Goal: Navigation & Orientation: Find specific page/section

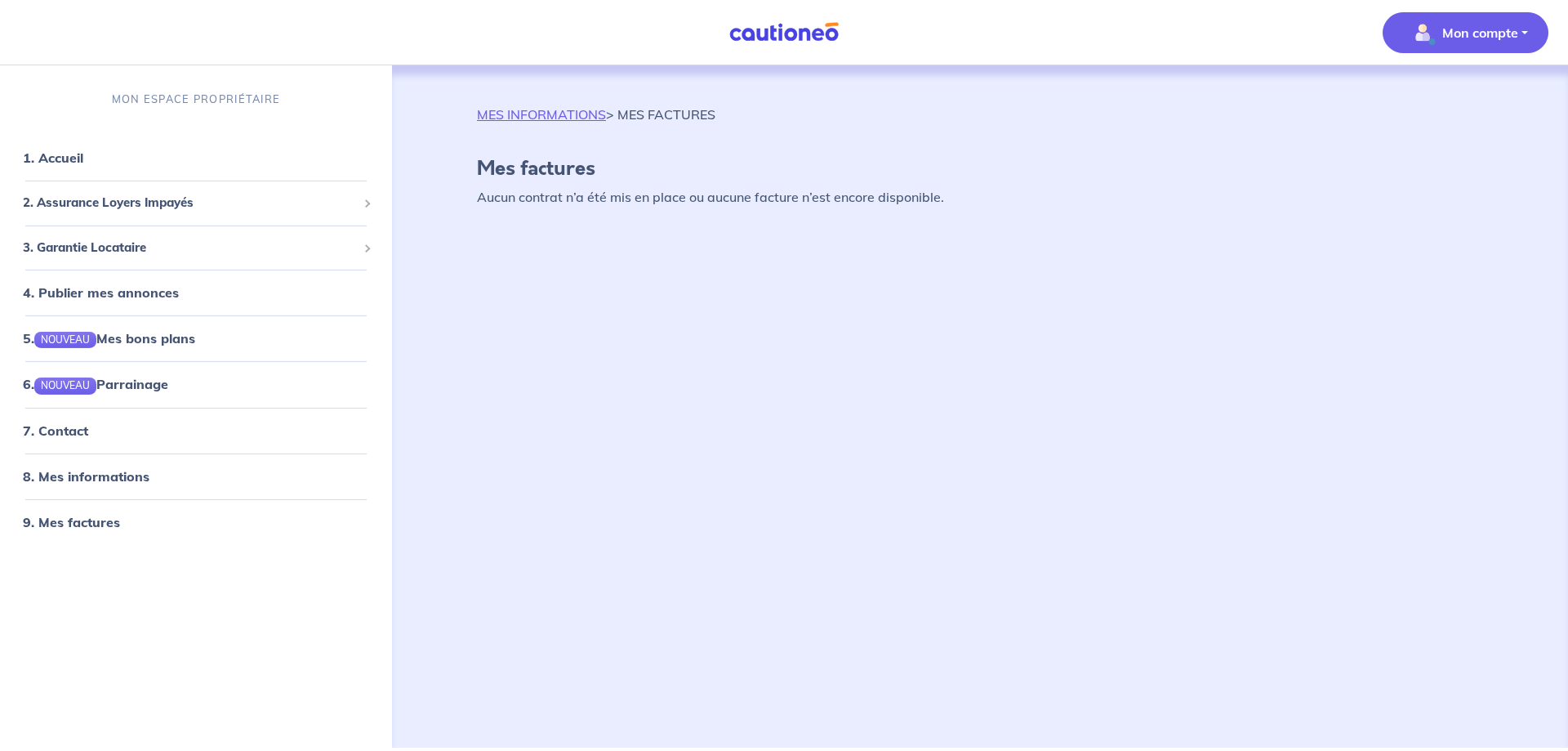
click at [676, 115] on p "MES INFORMATIONS > MES FACTURES" at bounding box center [596, 114] width 239 height 20
click at [1484, 28] on p "Mon compte" at bounding box center [1480, 32] width 76 height 20
click at [1431, 101] on link "Mes informations" at bounding box center [1449, 101] width 131 height 26
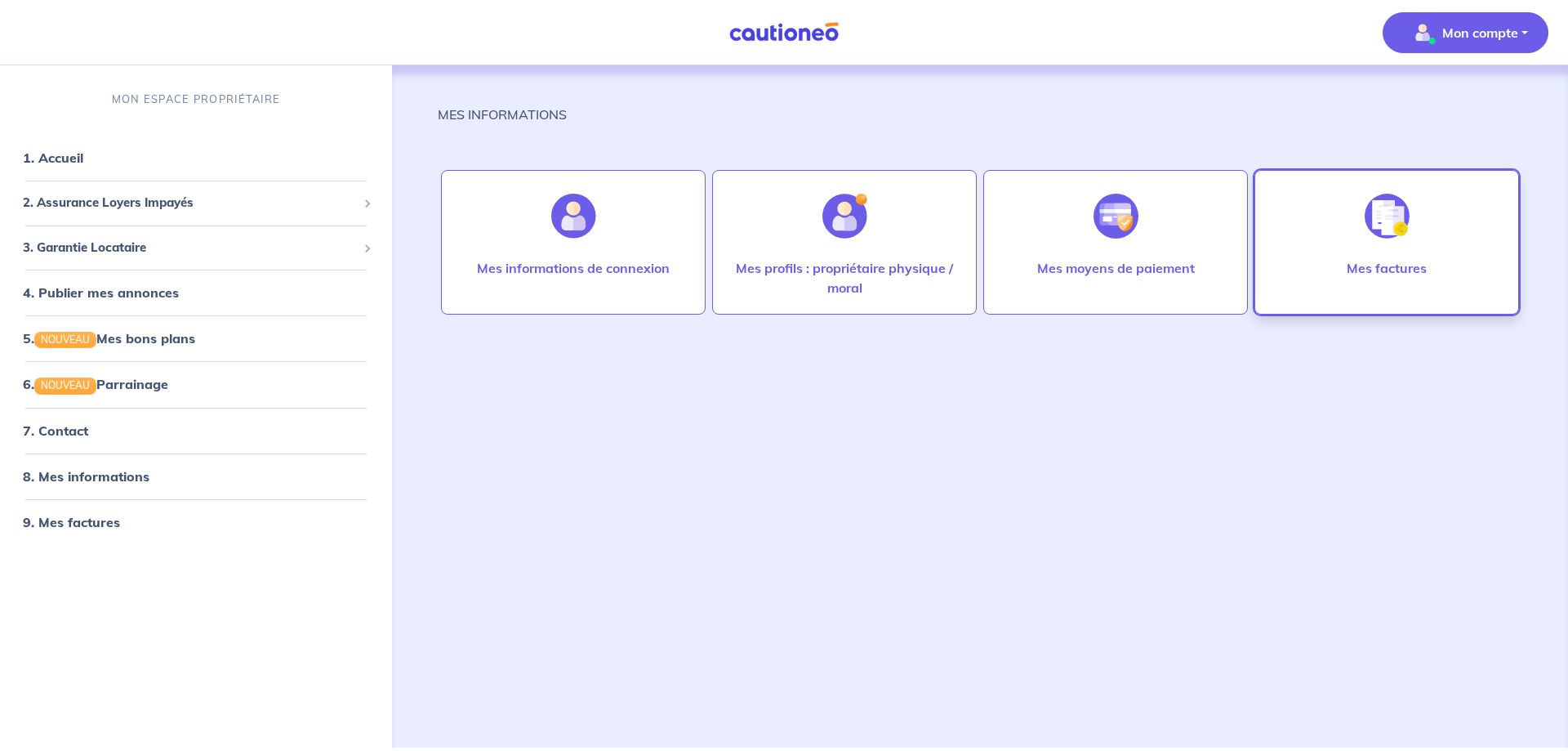
click at [1398, 219] on img at bounding box center [1387, 216] width 45 height 45
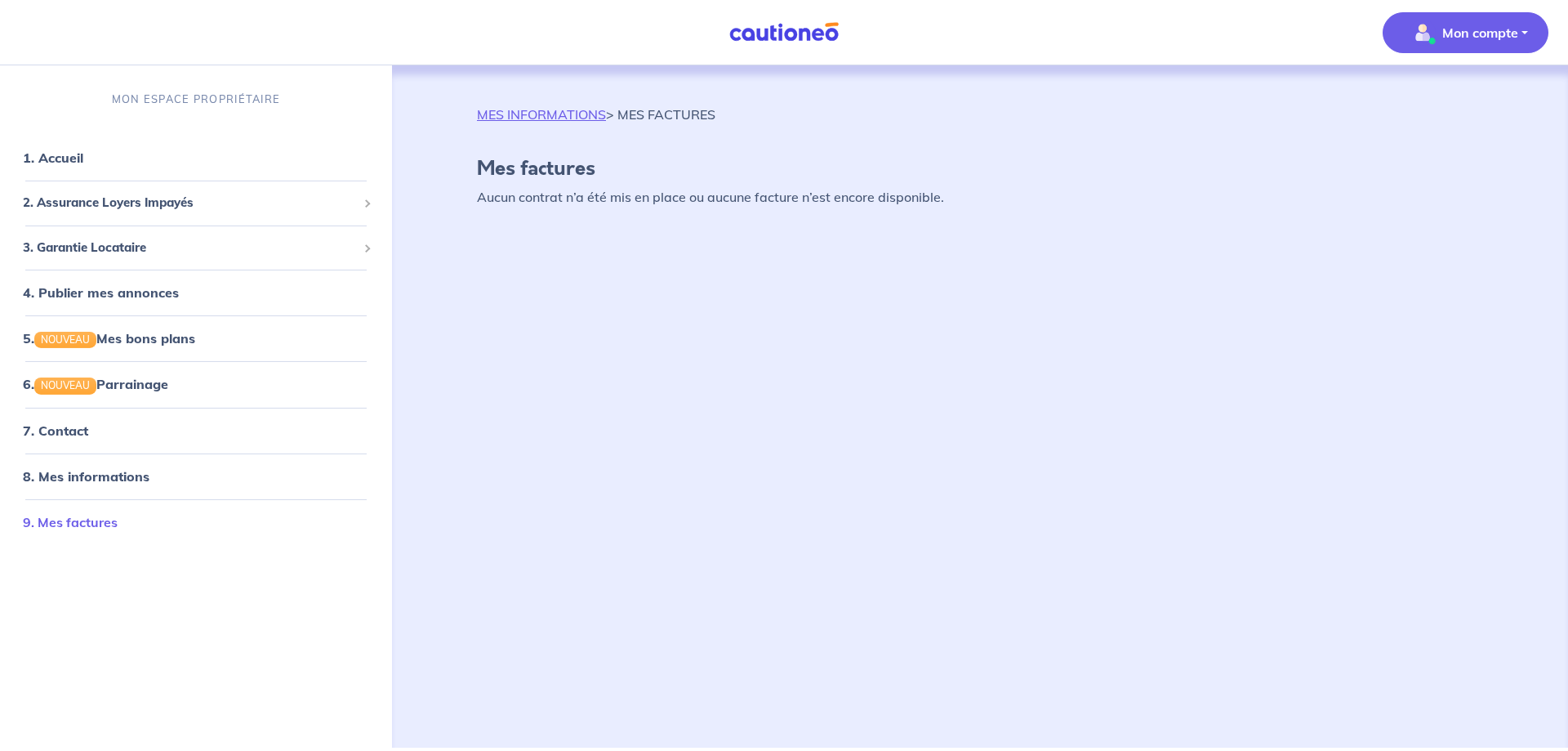
click at [65, 520] on link "9. Mes factures" at bounding box center [69, 521] width 94 height 16
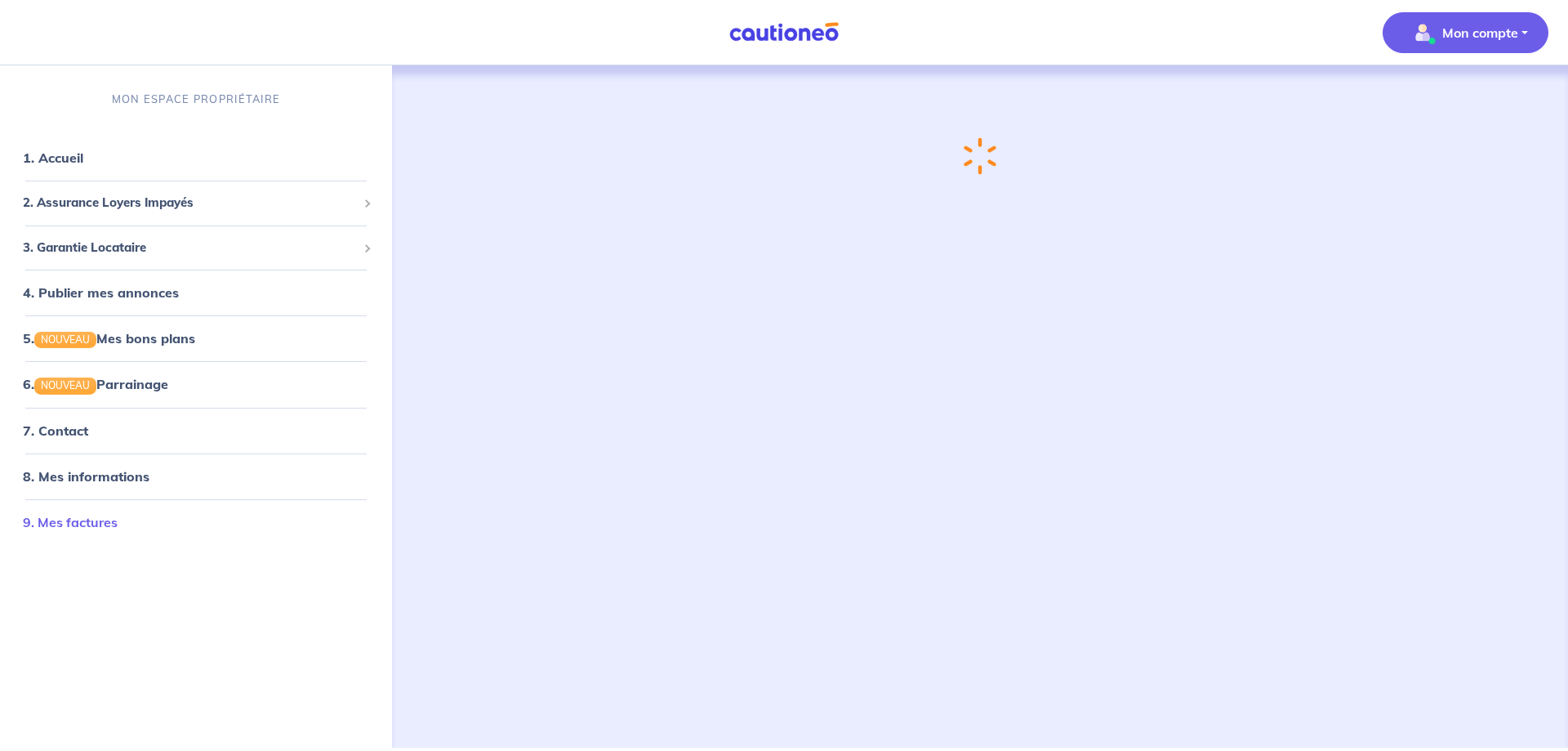
click at [65, 520] on link "9. Mes factures" at bounding box center [69, 521] width 94 height 16
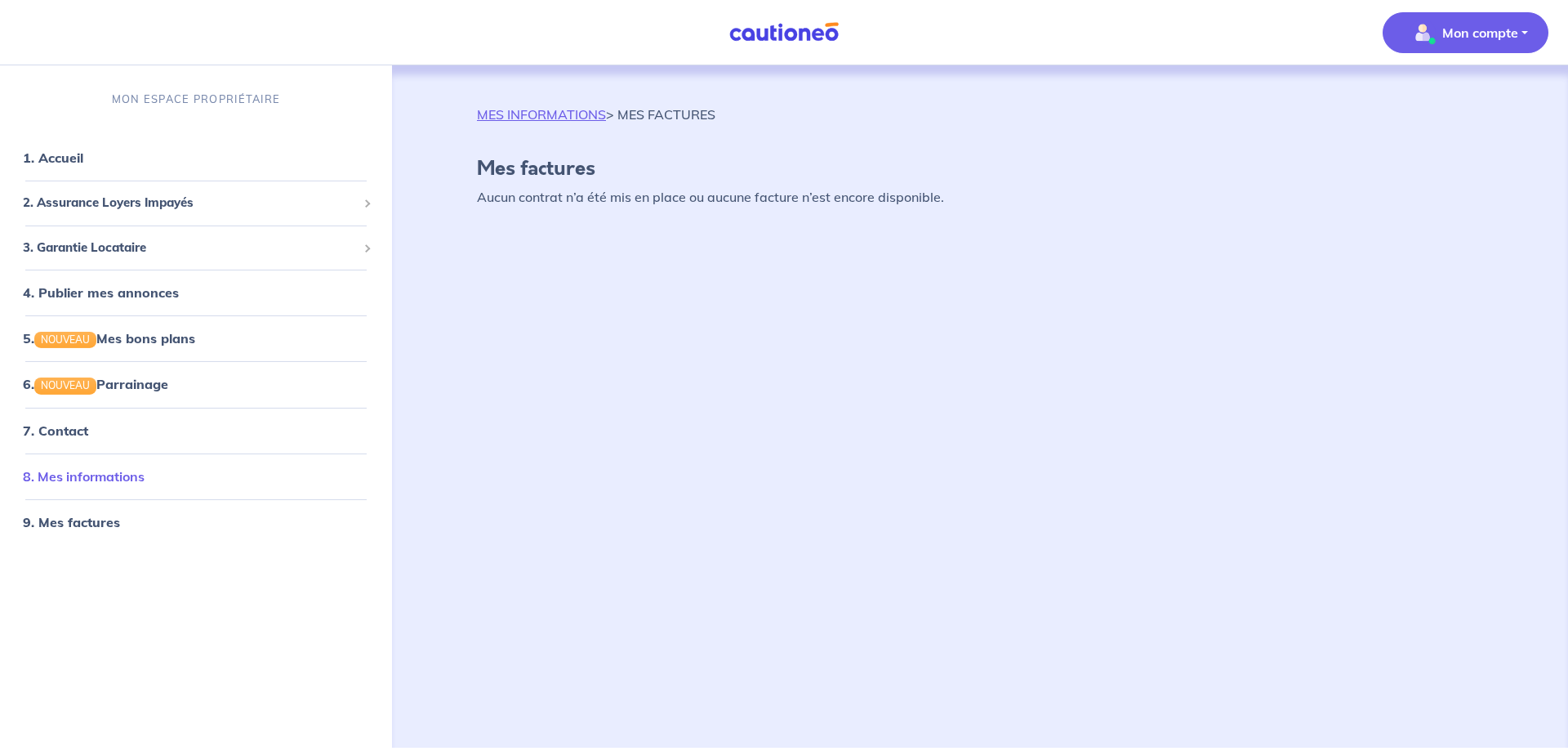
click at [113, 482] on link "8. Mes informations" at bounding box center [83, 475] width 121 height 16
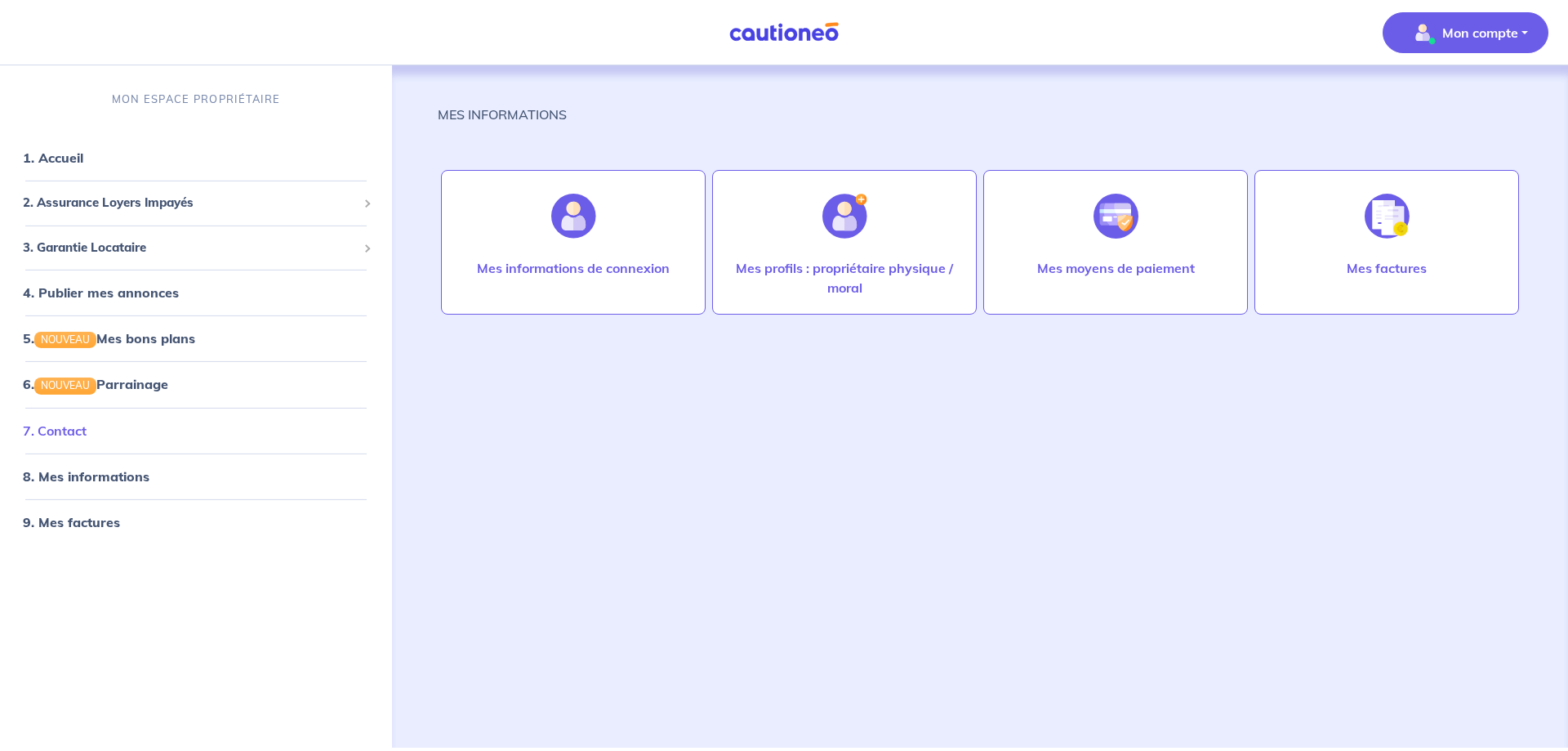
click at [86, 428] on link "7. Contact" at bounding box center [54, 429] width 64 height 16
click at [83, 158] on link "1. Accueil" at bounding box center [52, 157] width 59 height 16
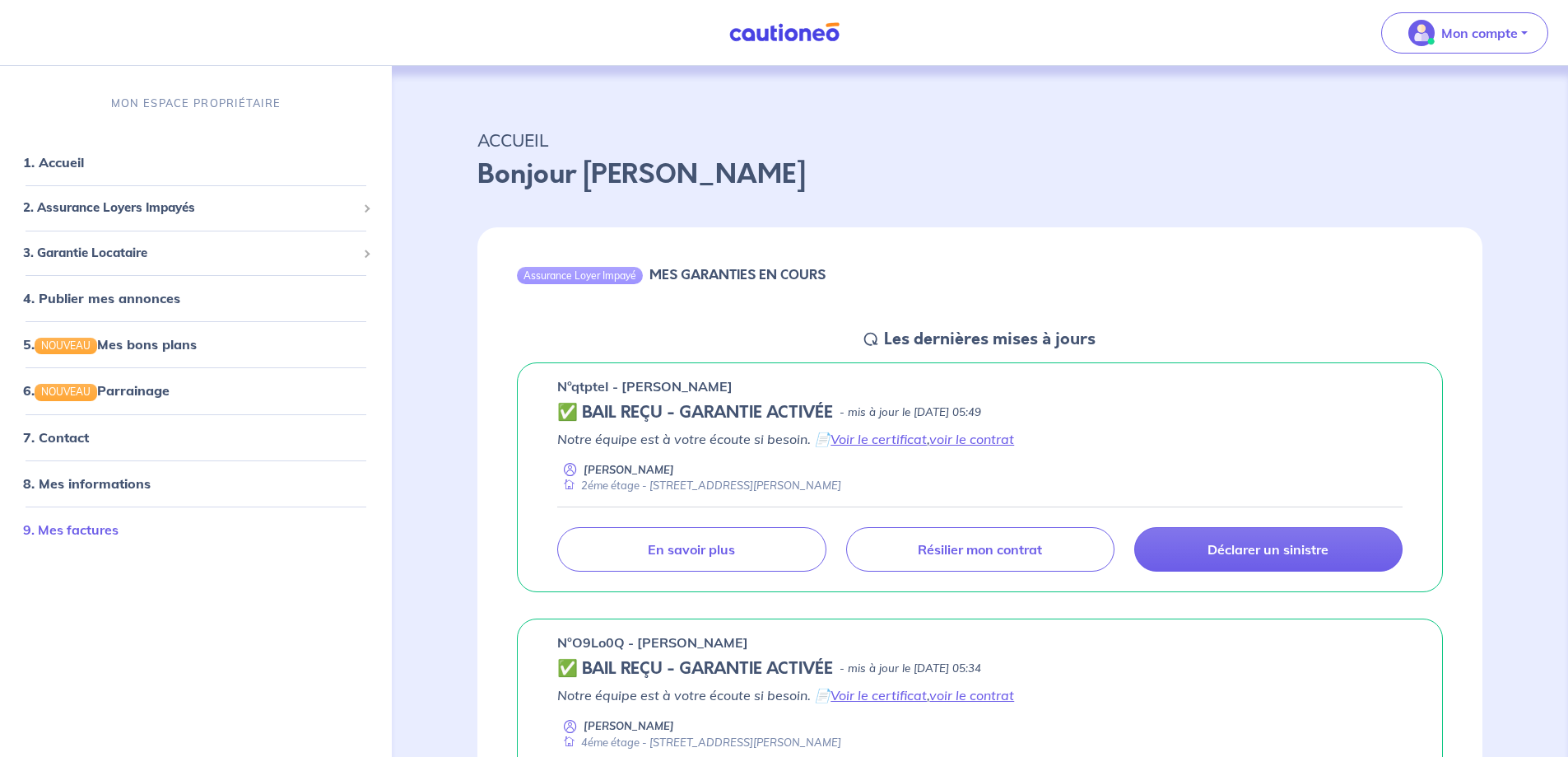
click at [55, 522] on link "9. Mes factures" at bounding box center [70, 529] width 95 height 16
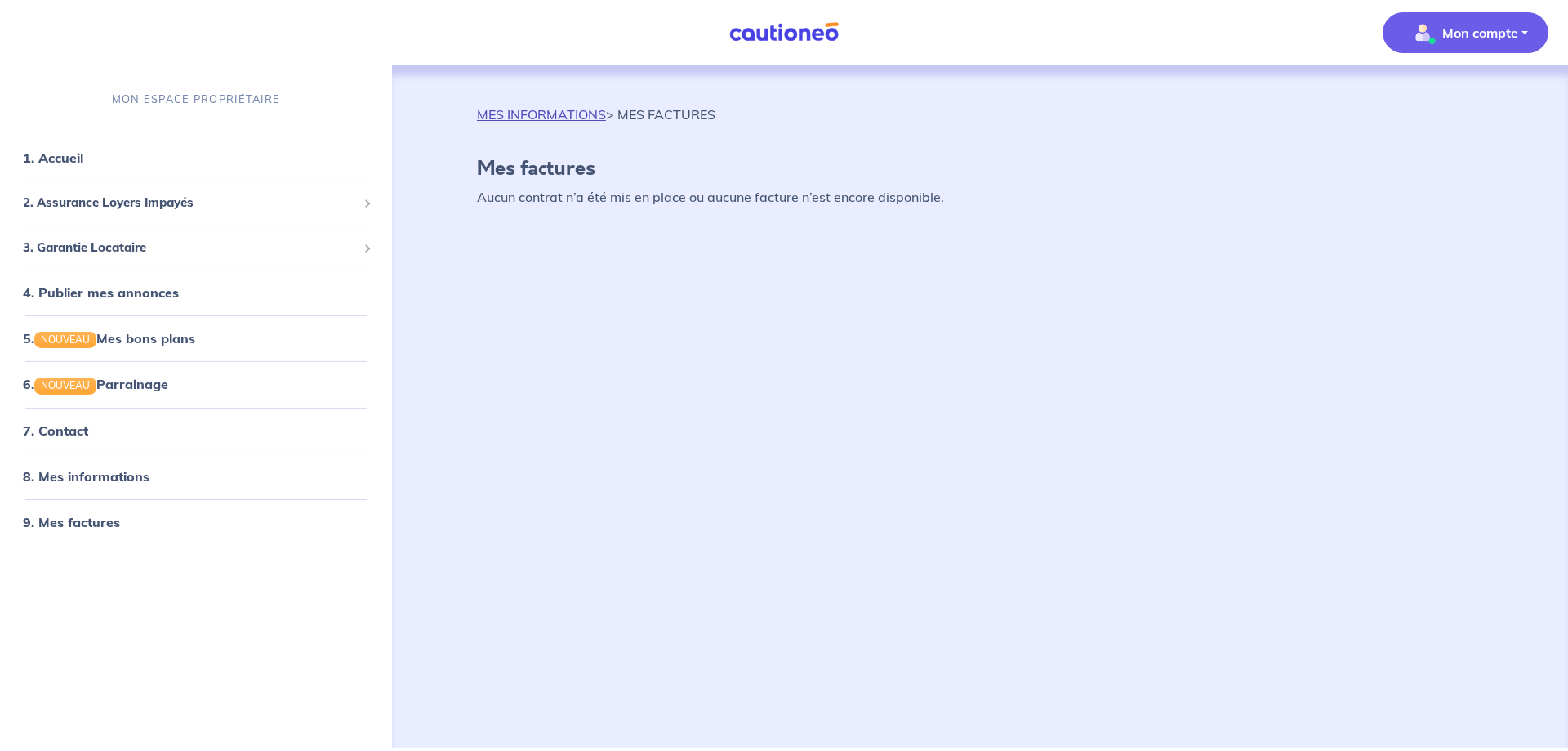
click at [523, 115] on link "MES INFORMATIONS" at bounding box center [542, 114] width 129 height 16
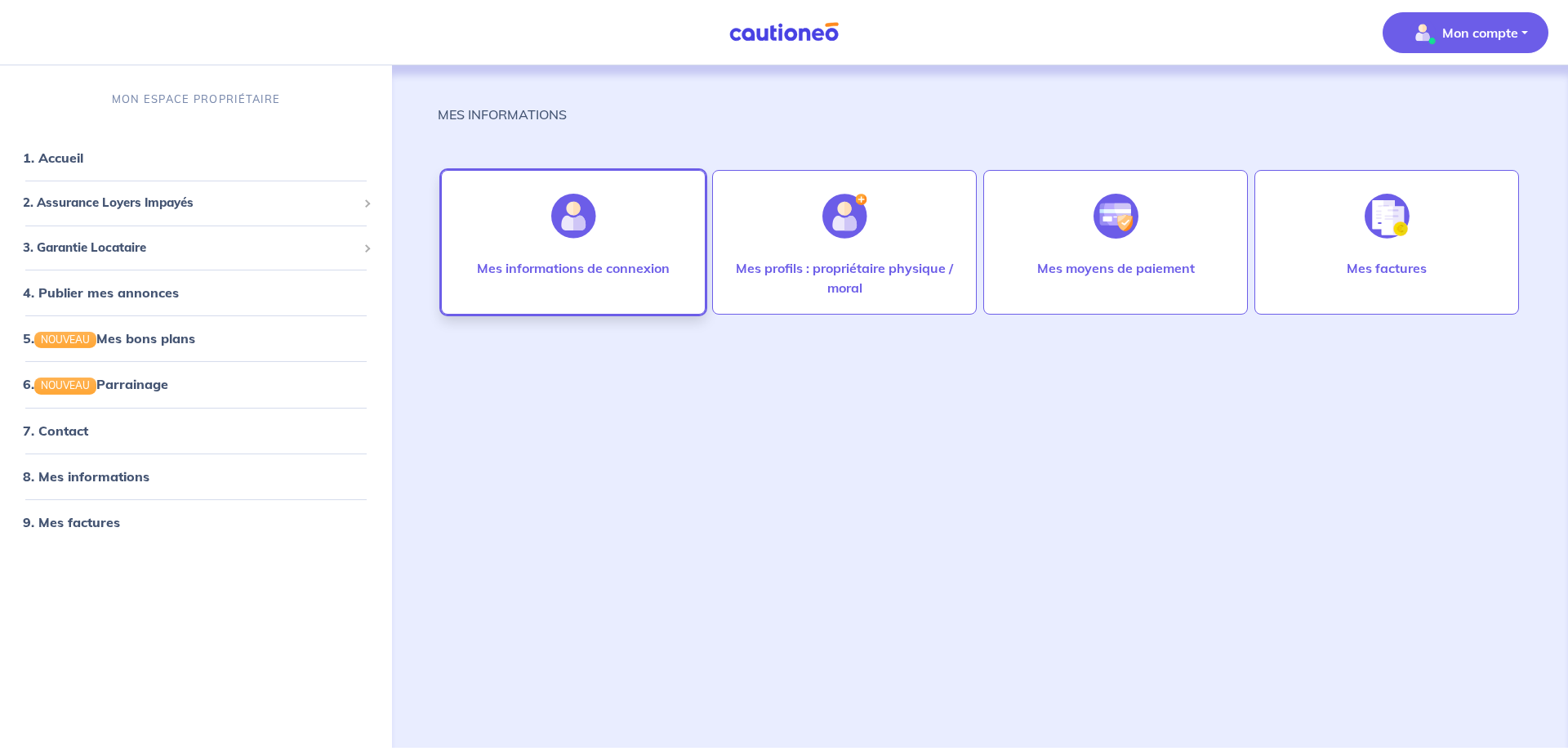
click at [563, 256] on div at bounding box center [573, 216] width 71 height 84
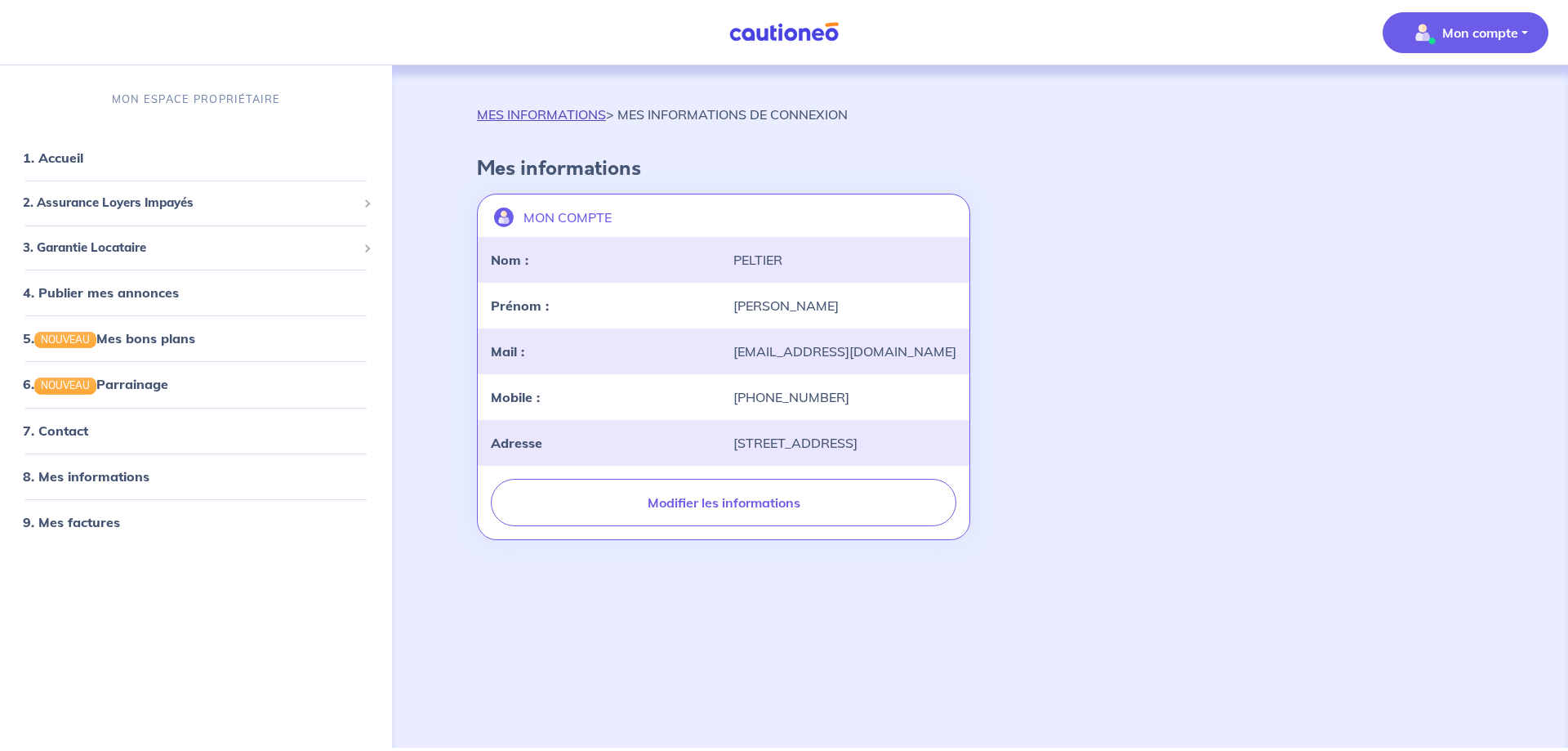
click at [525, 110] on link "MES INFORMATIONS" at bounding box center [542, 114] width 129 height 16
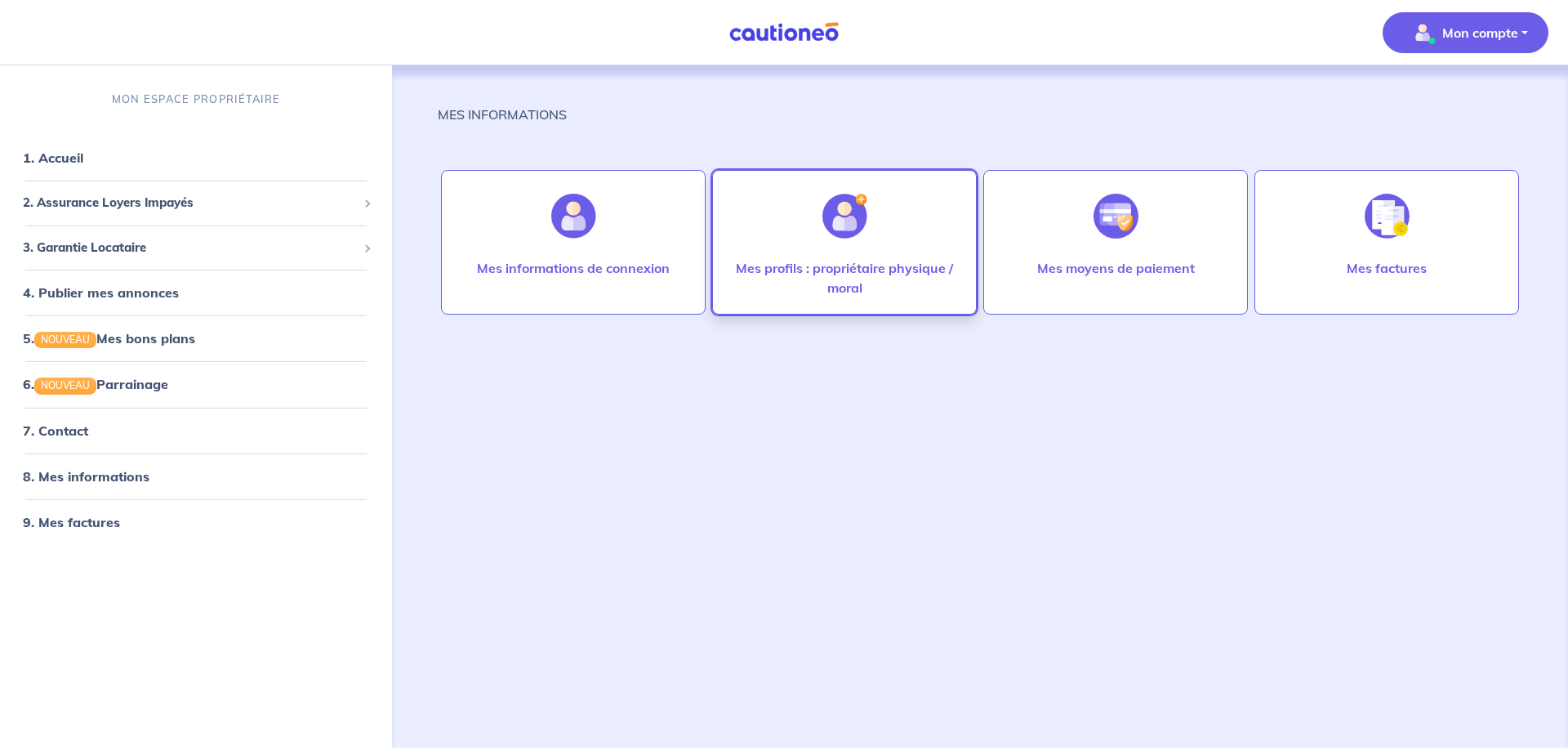
click at [850, 194] on img at bounding box center [845, 216] width 45 height 45
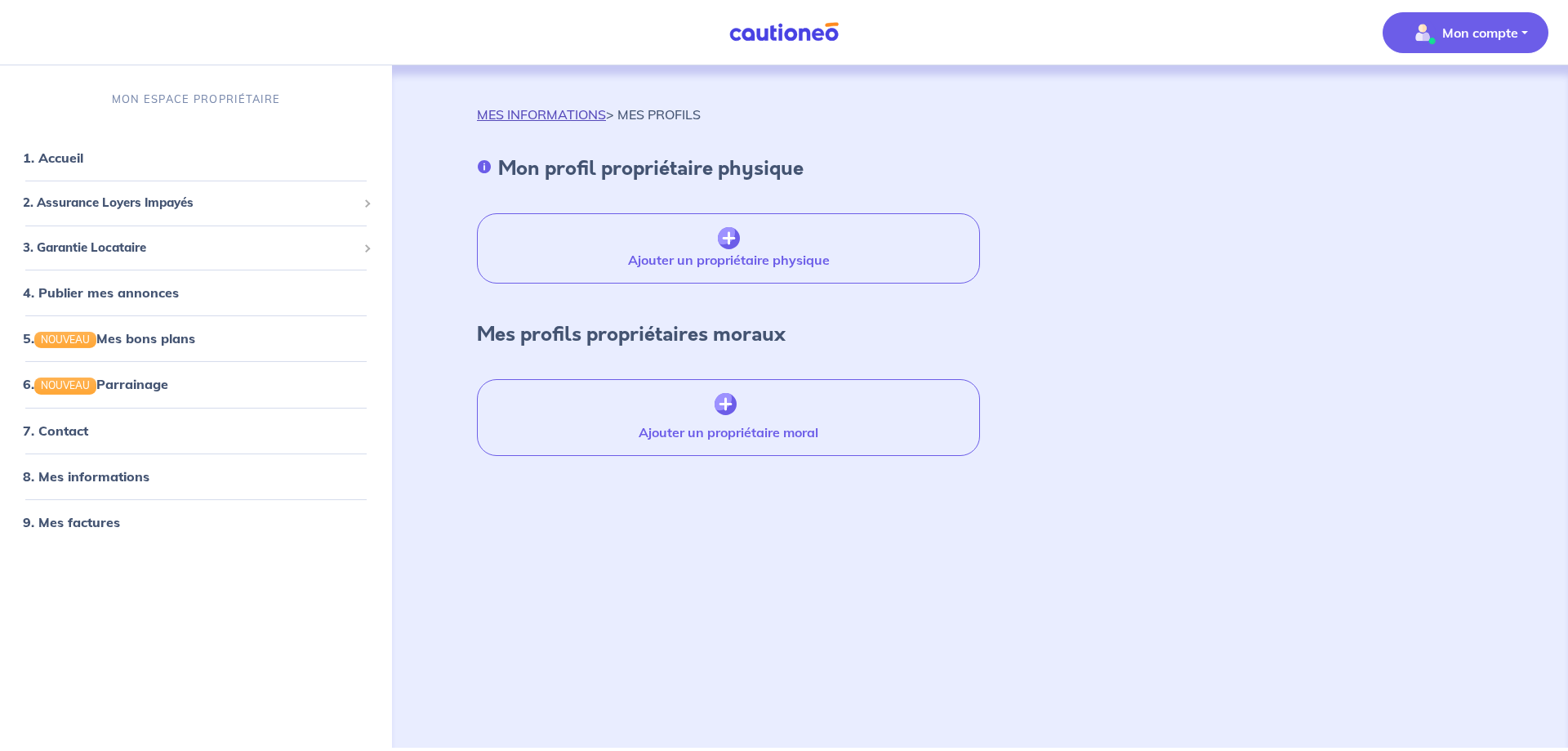
click at [522, 116] on link "MES INFORMATIONS" at bounding box center [542, 114] width 129 height 16
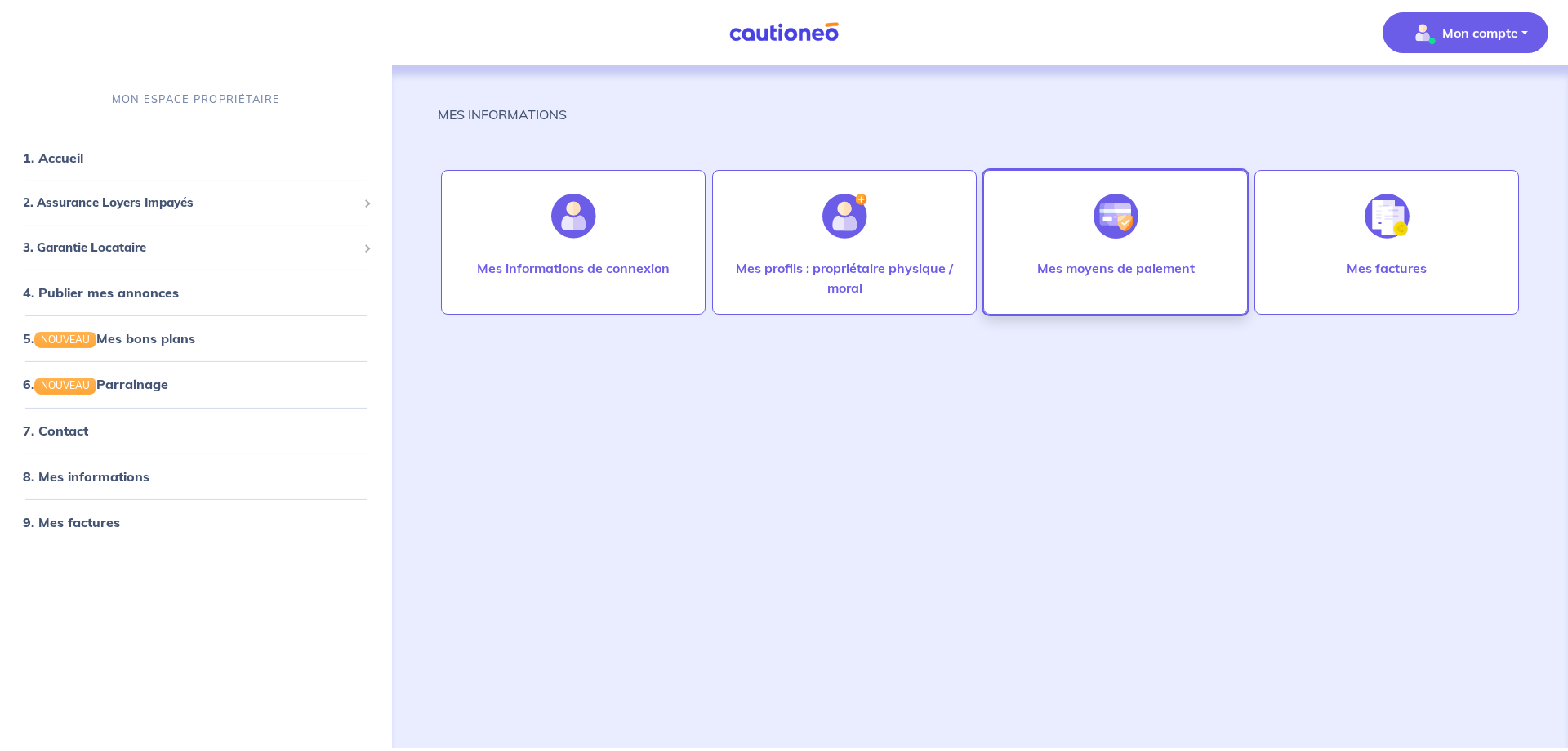
click at [1101, 216] on img at bounding box center [1116, 216] width 45 height 45
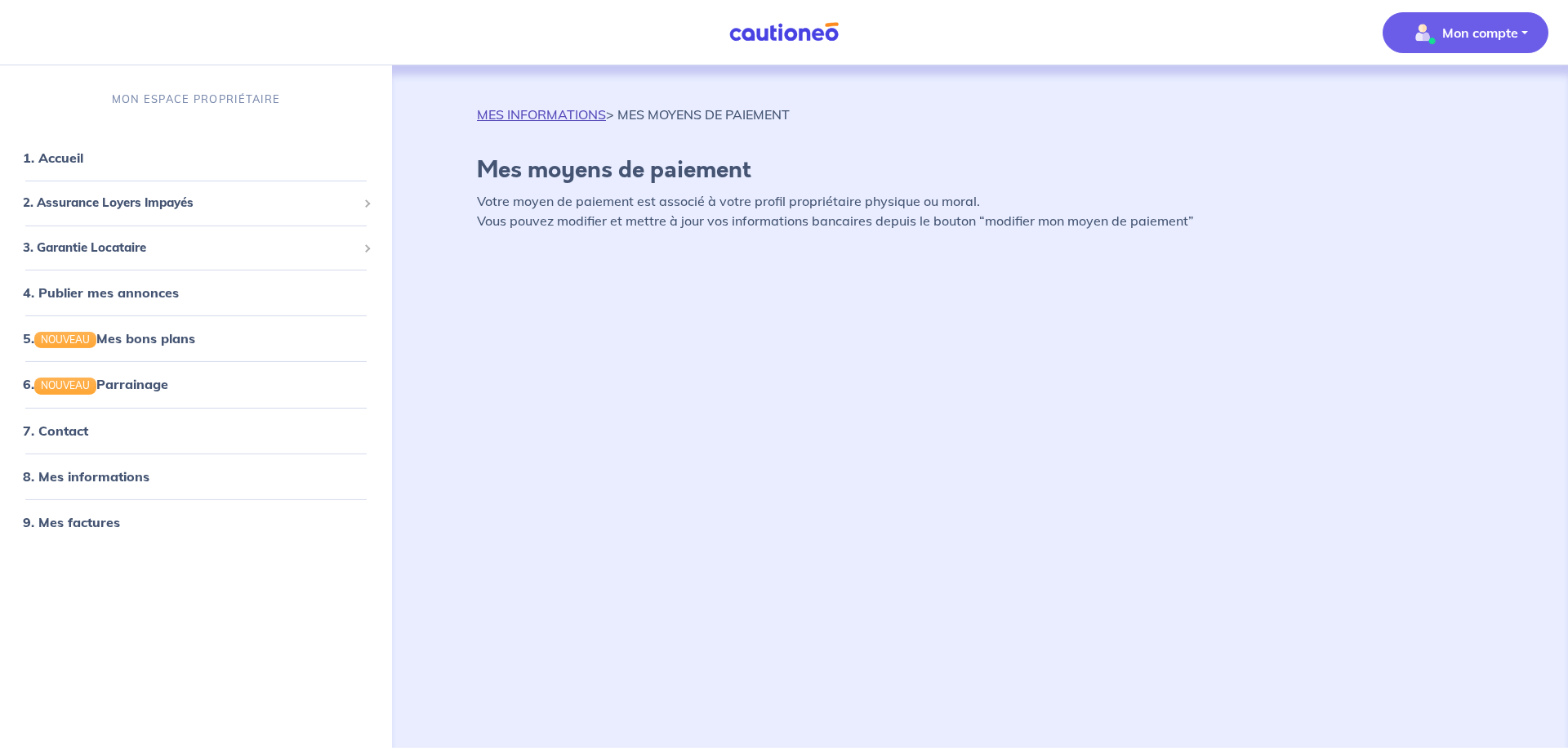
click at [526, 112] on link "MES INFORMATIONS" at bounding box center [542, 114] width 129 height 16
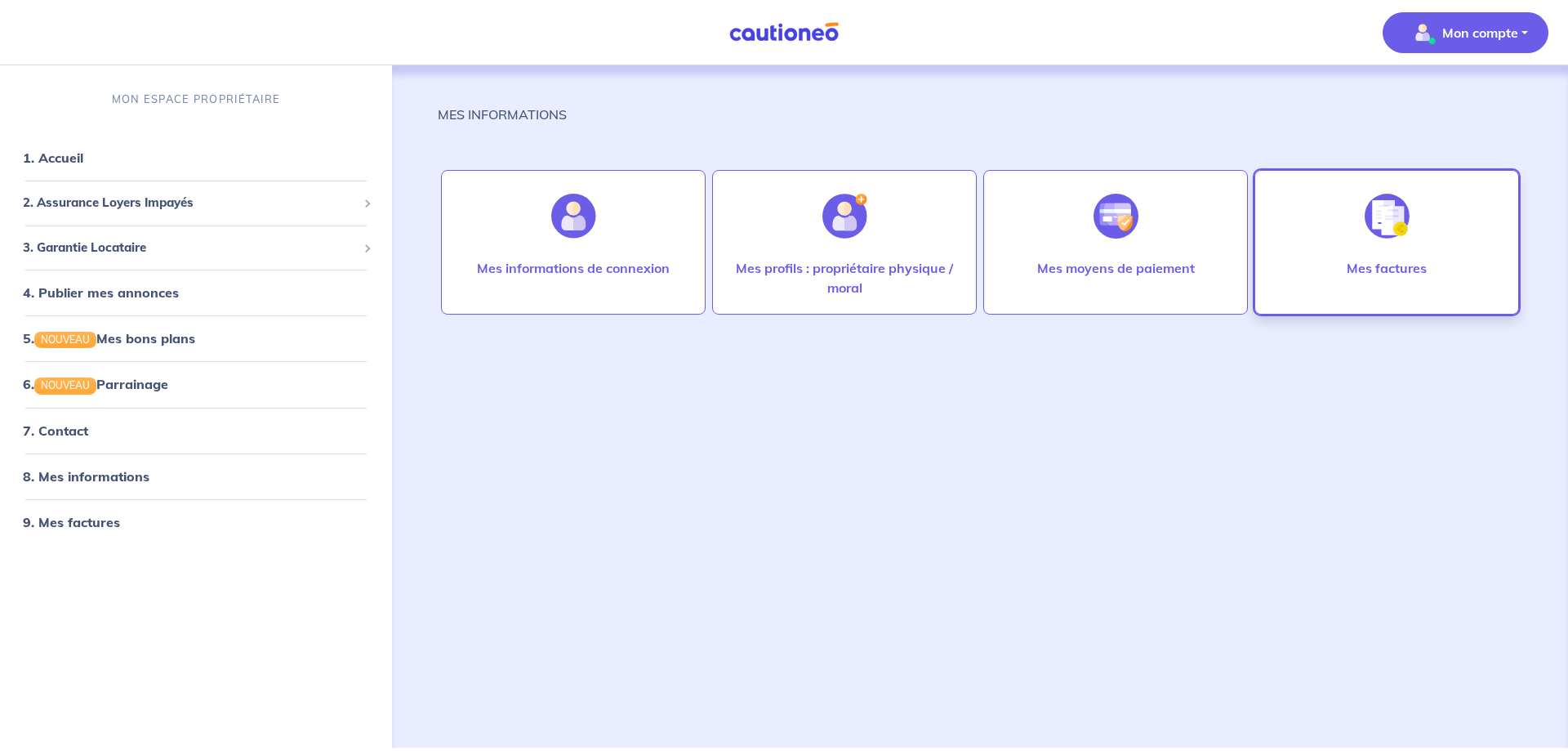
click at [1373, 221] on img at bounding box center [1387, 216] width 45 height 45
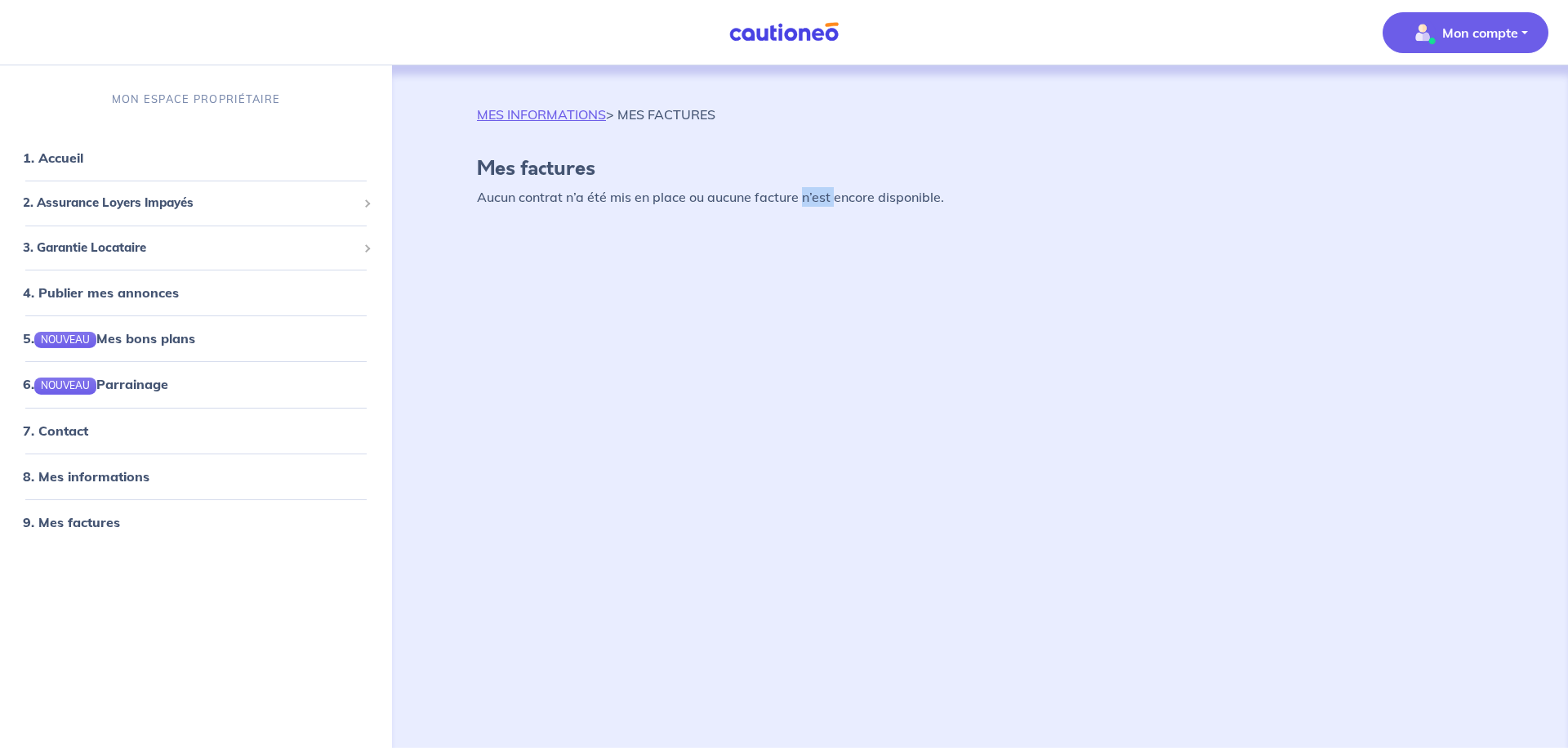
click at [826, 401] on div "MES INFORMATIONS > MES FACTURES Mes factures Aucun contrat n’a été mis en place…" at bounding box center [980, 387] width 1085 height 643
click at [497, 158] on h4 "Mes factures" at bounding box center [980, 169] width 1006 height 23
drag, startPoint x: 498, startPoint y: 158, endPoint x: 687, endPoint y: 131, distance: 190.9
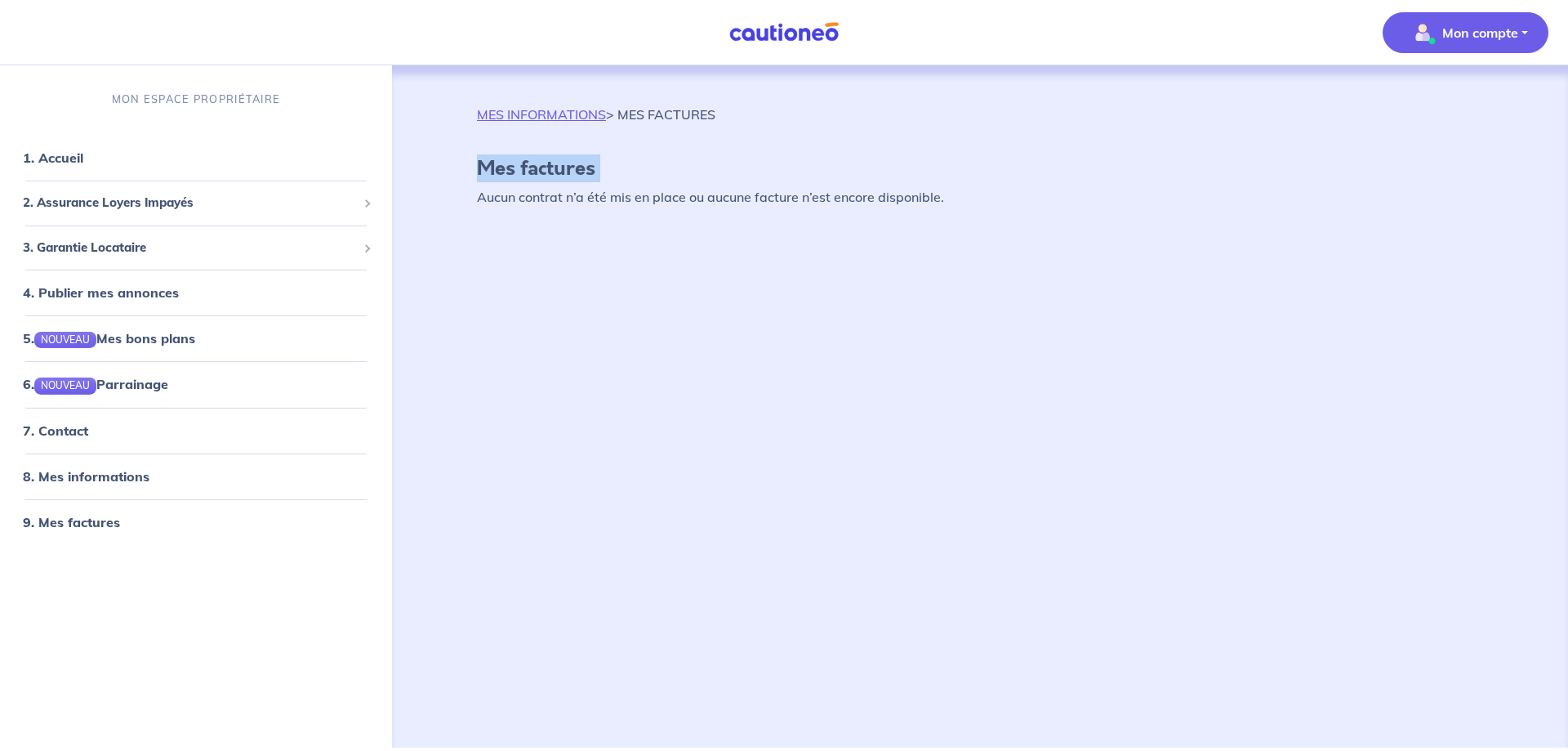
click at [509, 158] on h4 "Mes factures" at bounding box center [980, 169] width 1006 height 23
click at [652, 106] on p "MES INFORMATIONS > MES FACTURES" at bounding box center [596, 114] width 239 height 20
click at [533, 114] on link "MES INFORMATIONS" at bounding box center [542, 114] width 129 height 16
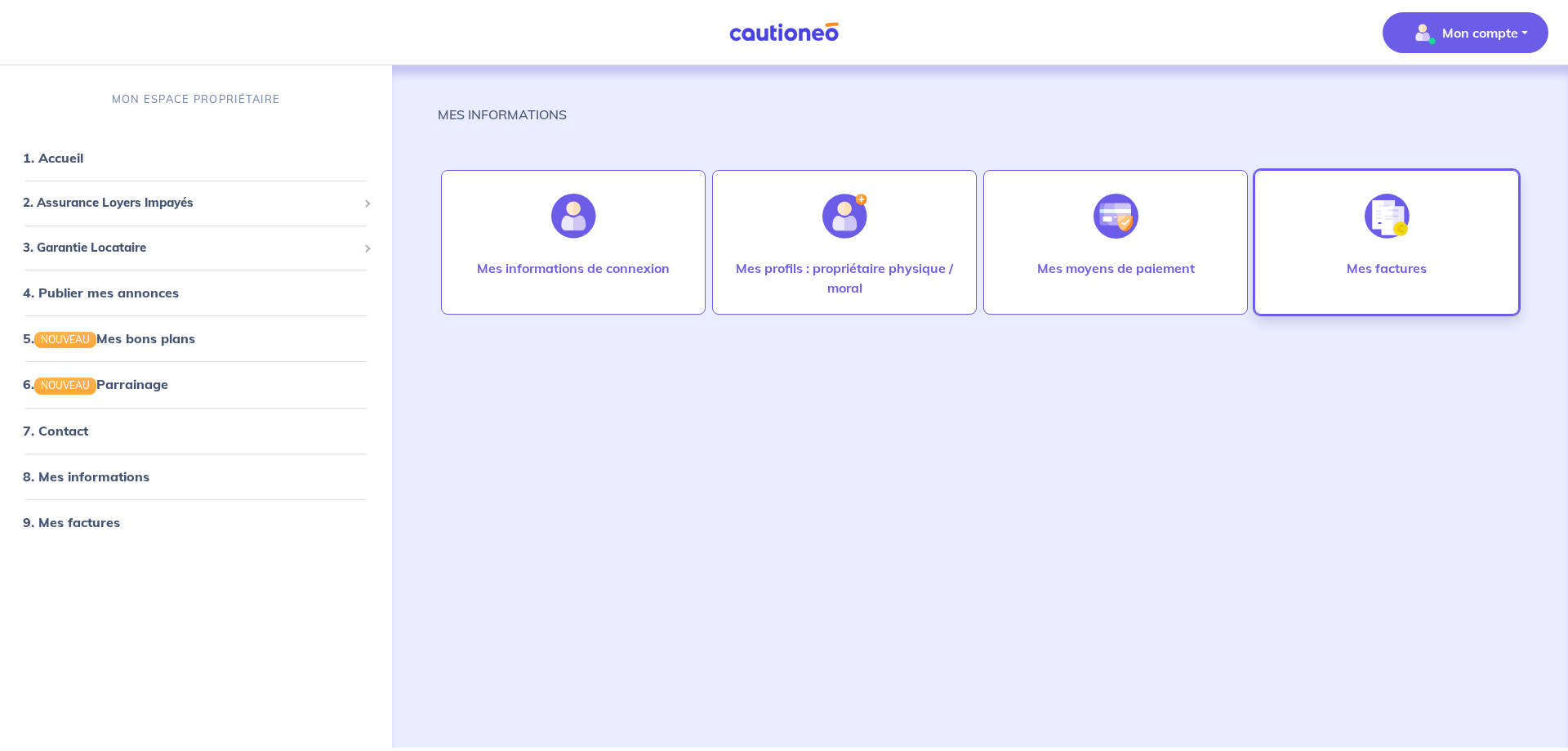
click at [1375, 208] on img at bounding box center [1387, 216] width 45 height 45
